Goal: Answer question/provide support: Share knowledge or assist other users

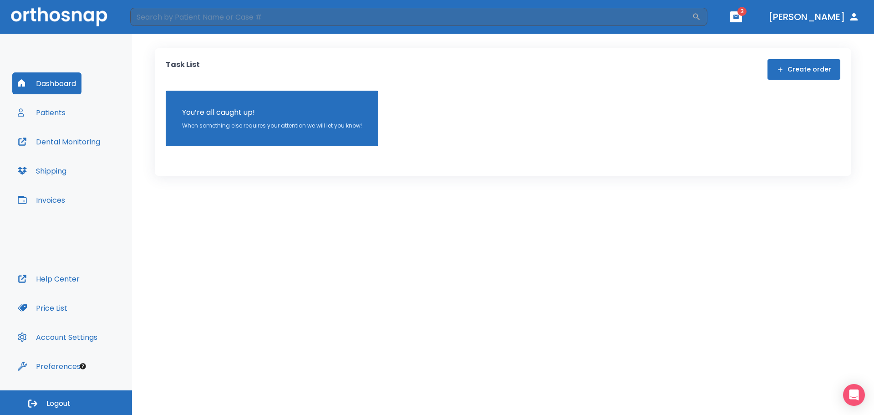
click at [53, 112] on button "Patients" at bounding box center [41, 113] width 59 height 22
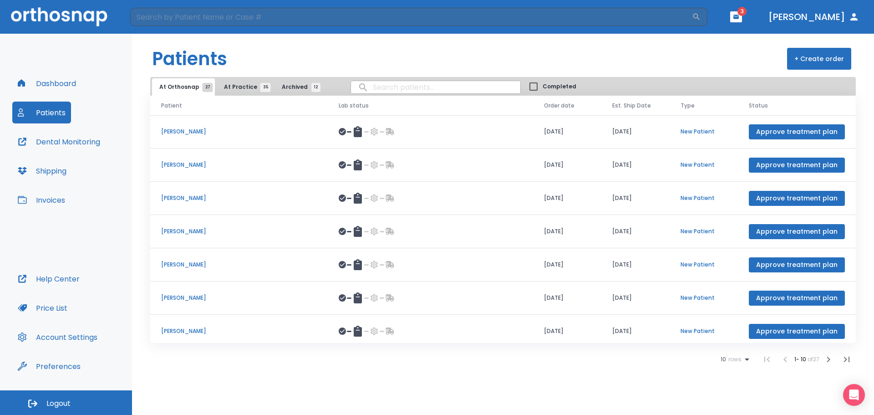
click at [375, 90] on input "search" at bounding box center [435, 87] width 169 height 18
type input "ndukwe"
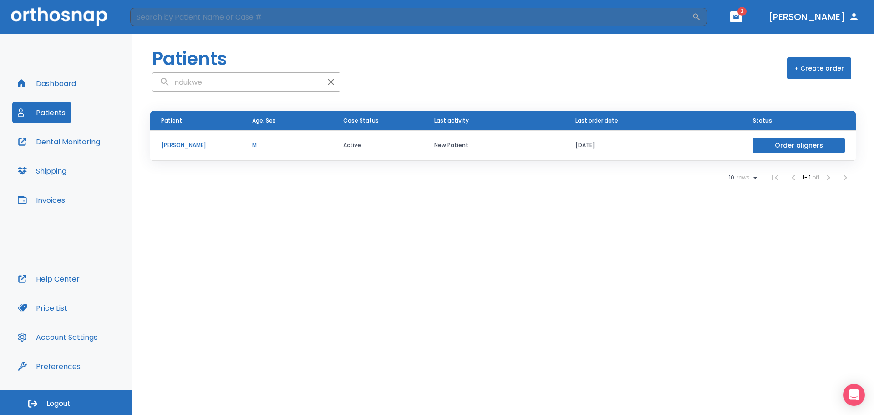
click at [207, 145] on p "Ndukwe Chukwu" at bounding box center [195, 145] width 69 height 8
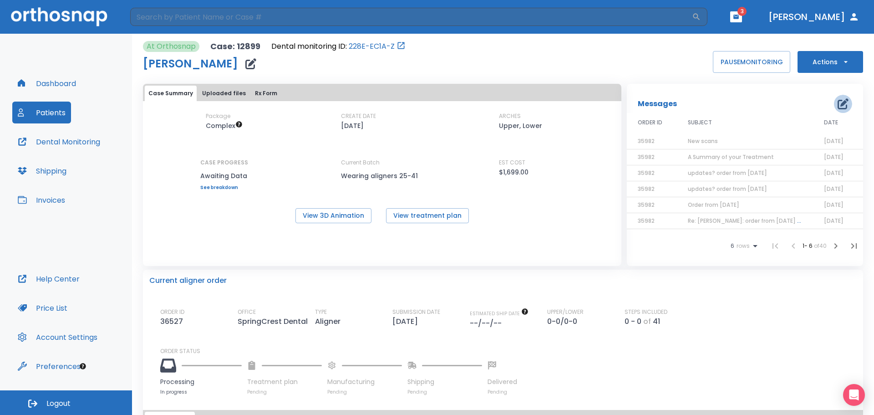
click at [838, 108] on icon "button" at bounding box center [843, 103] width 11 height 11
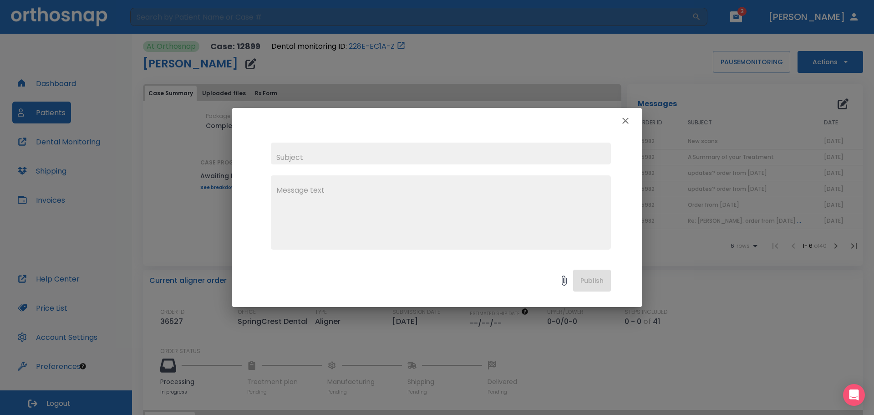
click at [333, 158] on input "text" at bounding box center [441, 154] width 340 height 22
type input "Update on order 9/10/25"
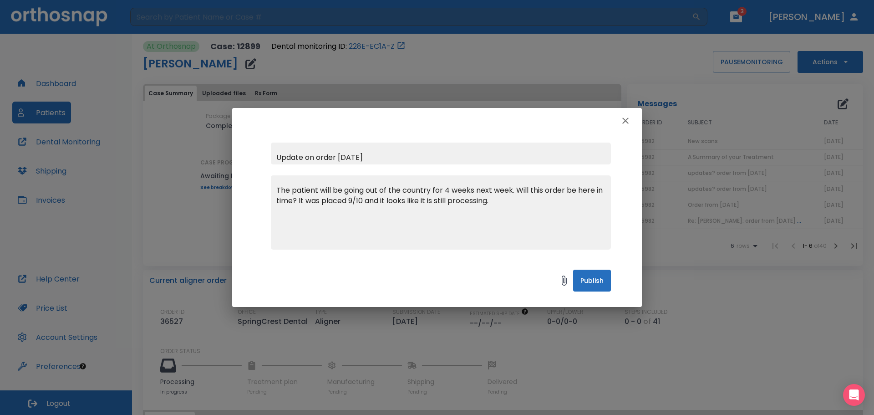
click at [343, 191] on textarea "The patient will be going out of the country for 4 weeks next week. Will this o…" at bounding box center [440, 216] width 329 height 63
type textarea "The patient will be leaving and going out of the country for 4 weeks next week.…"
click at [576, 281] on button "Publish" at bounding box center [592, 281] width 38 height 22
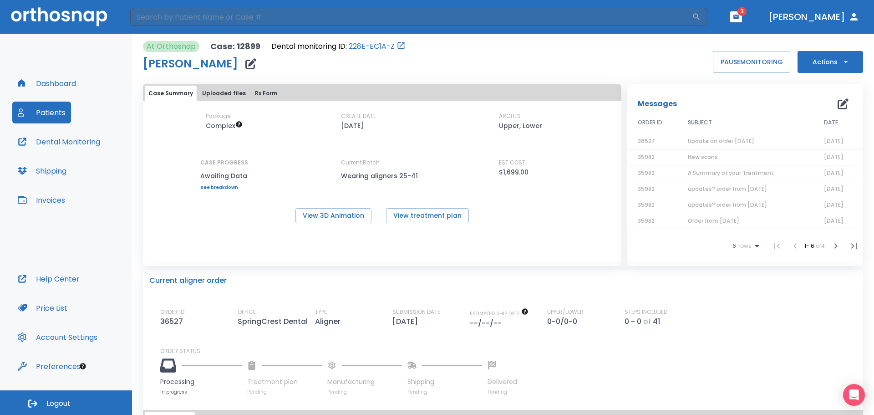
click at [719, 139] on span "Update on order 9/10/25" at bounding box center [721, 141] width 66 height 8
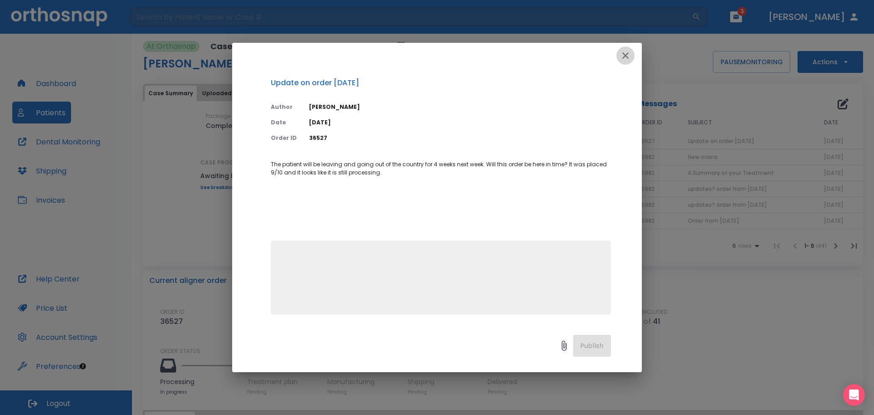
click at [626, 52] on icon "button" at bounding box center [625, 55] width 11 height 11
